Goal: Navigation & Orientation: Find specific page/section

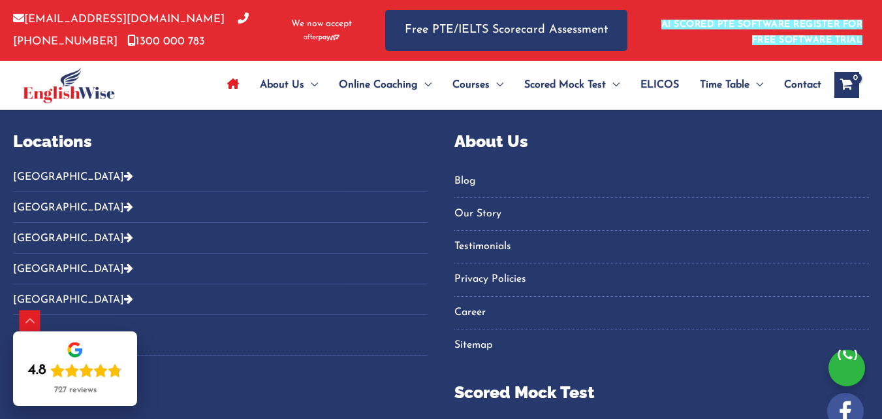
scroll to position [4797, 0]
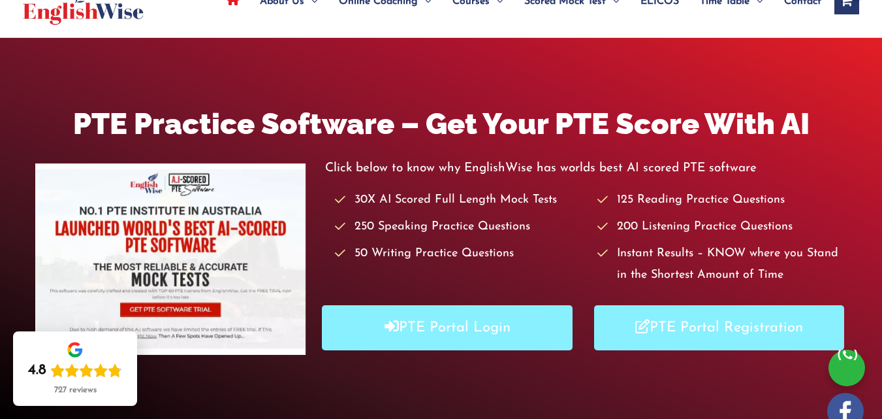
scroll to position [0, 0]
